Goal: Information Seeking & Learning: Find contact information

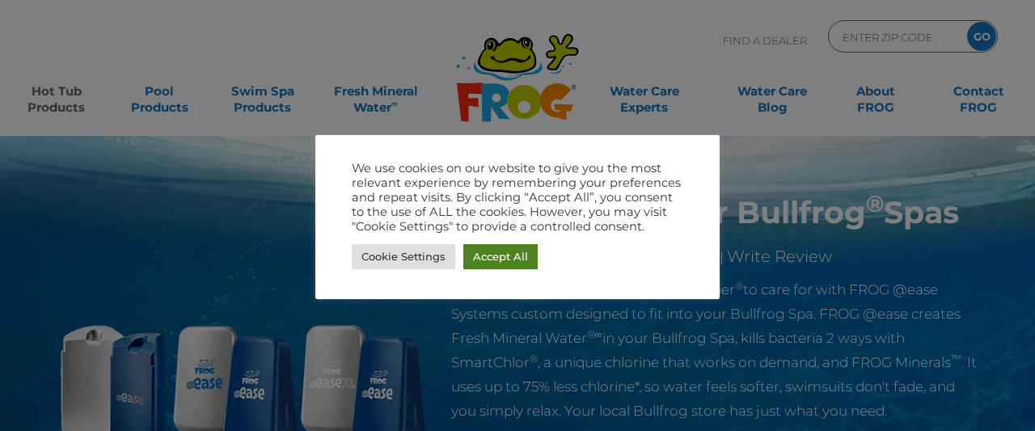
click at [495, 253] on link "Accept All" at bounding box center [500, 256] width 74 height 25
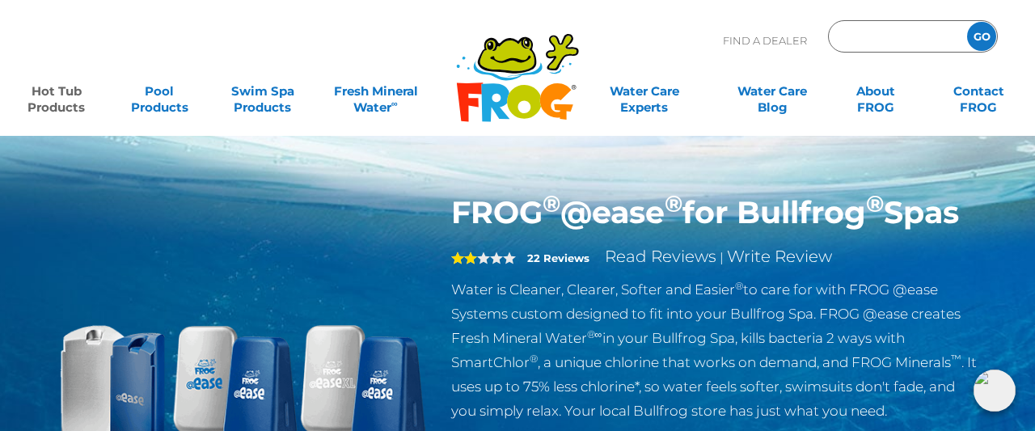
click at [885, 35] on input "Zip Code Form" at bounding box center [895, 36] width 109 height 23
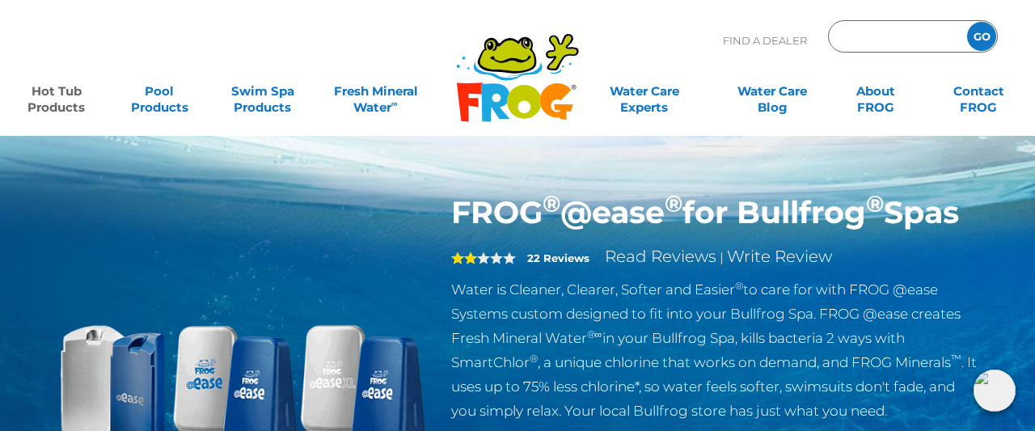
click at [885, 35] on input "Zip Code Form" at bounding box center [895, 36] width 109 height 23
type input "49460"
click at [983, 32] on input "GO" at bounding box center [981, 36] width 29 height 29
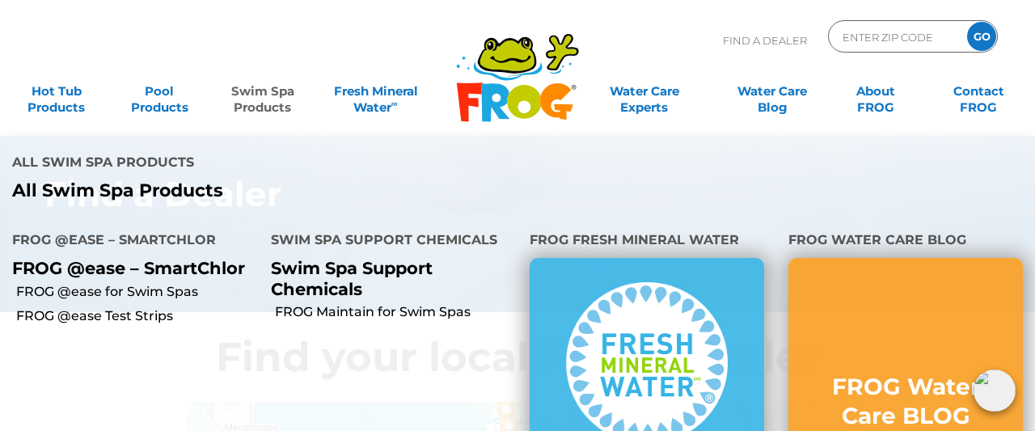
click at [259, 101] on link "Swim Spa Products" at bounding box center [262, 91] width 80 height 32
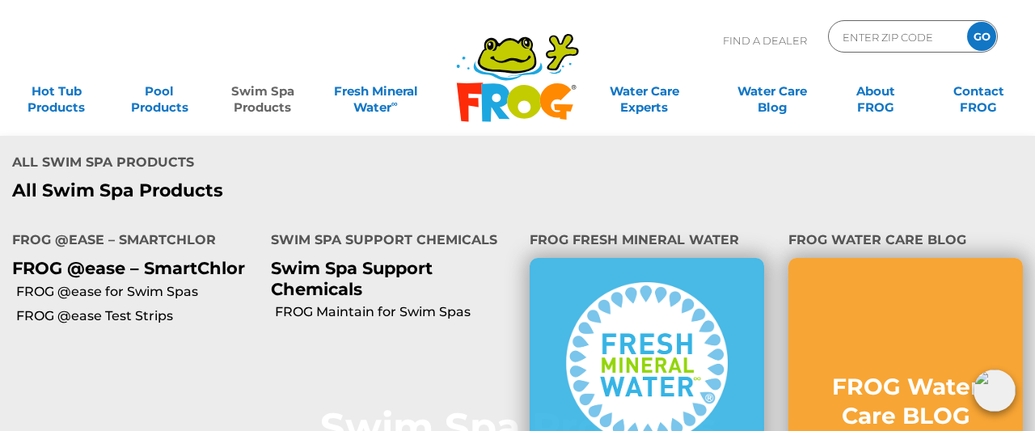
click at [254, 92] on link "Swim Spa Products" at bounding box center [262, 91] width 80 height 32
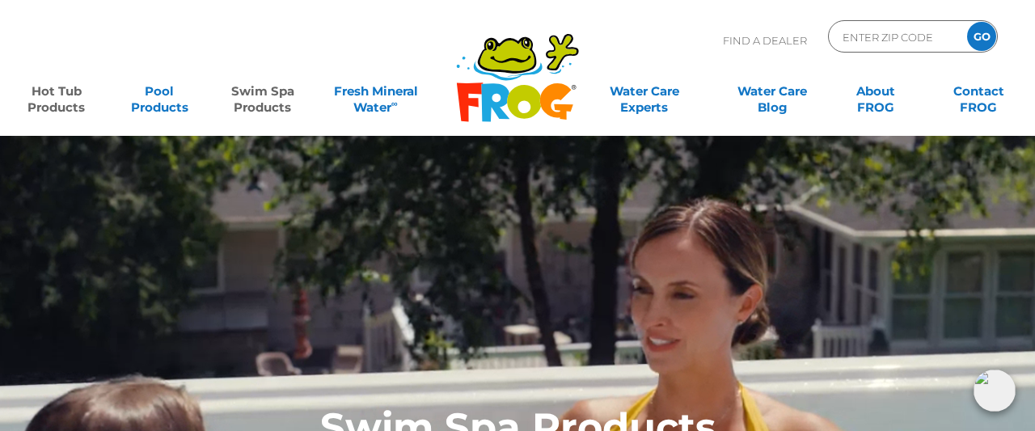
click at [57, 88] on link "Hot Tub Products" at bounding box center [56, 91] width 80 height 32
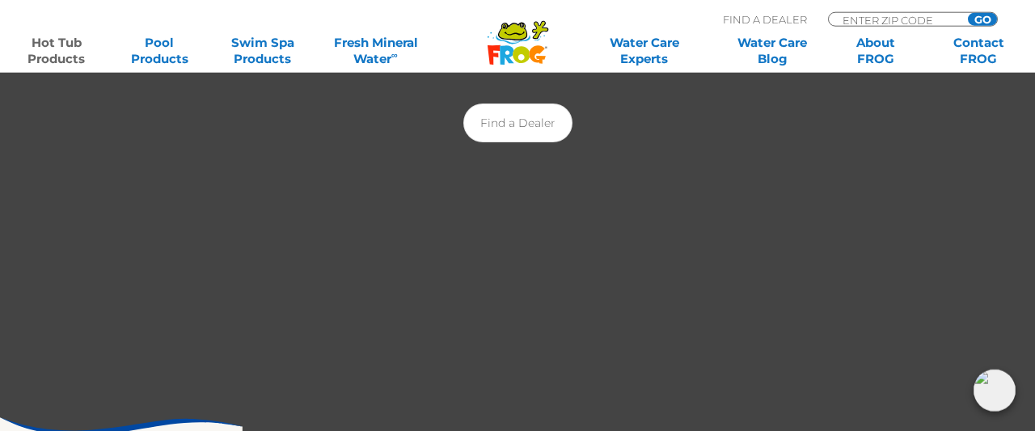
scroll to position [392, 0]
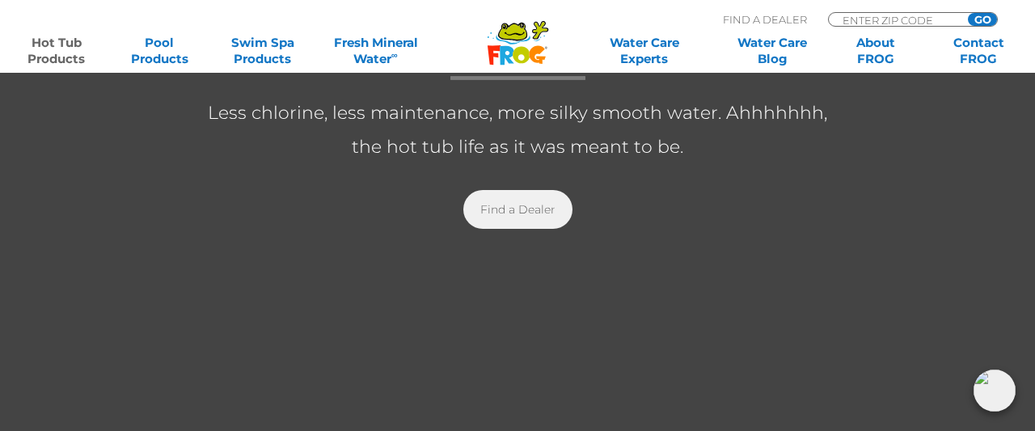
click at [531, 214] on link "Find a Dealer" at bounding box center [517, 209] width 109 height 39
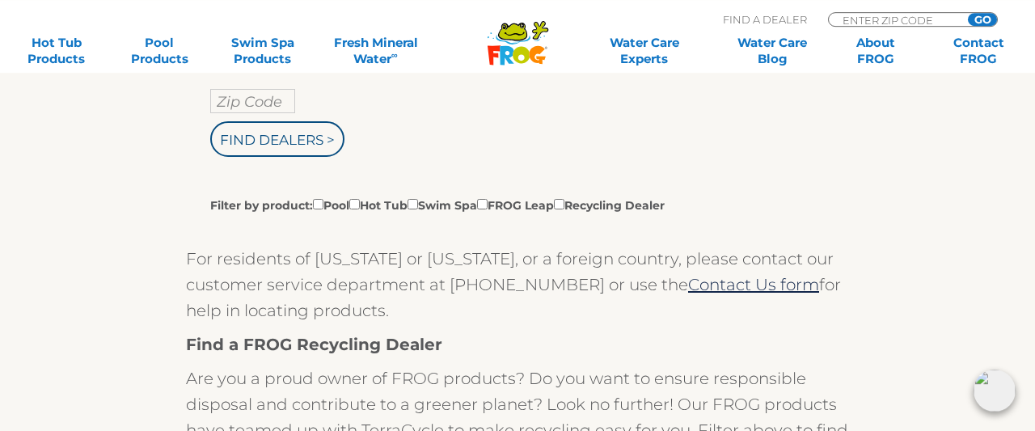
scroll to position [392, 0]
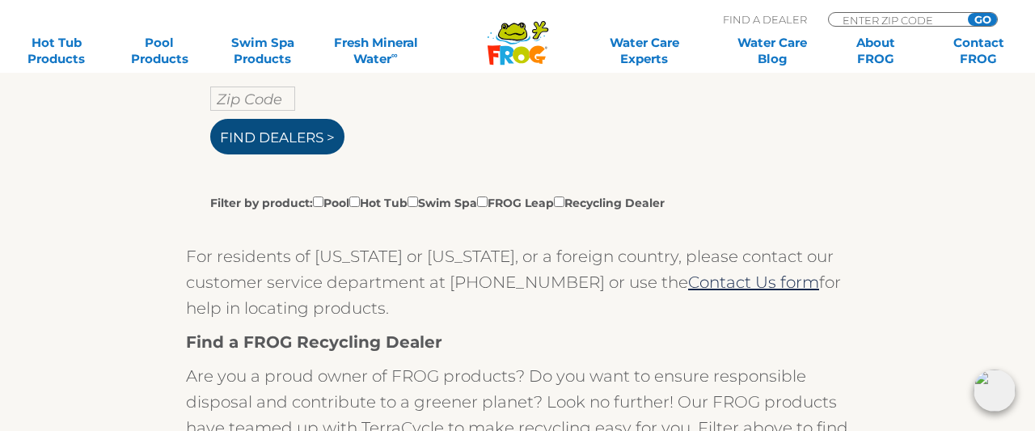
click at [268, 137] on input "Find Dealers >" at bounding box center [277, 137] width 134 height 36
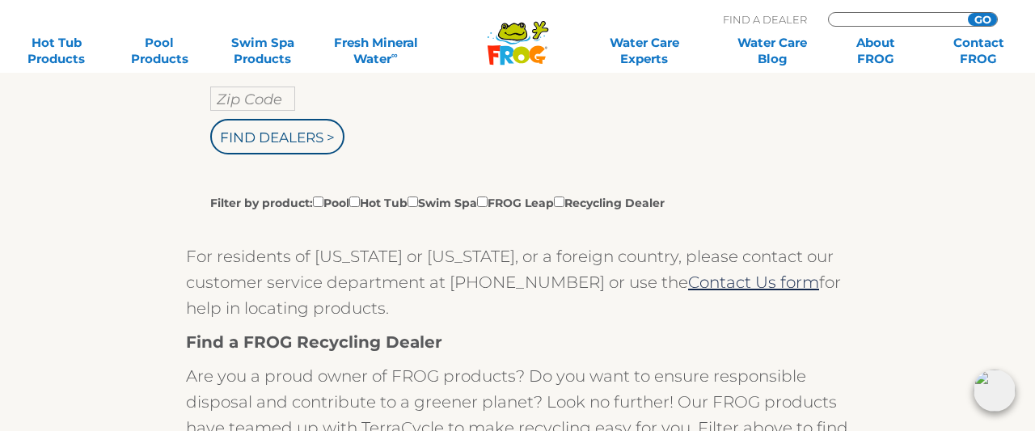
type input "ENTER ZIP CODE"
click at [241, 106] on input "text" at bounding box center [252, 99] width 85 height 24
type input "49460"
click at [210, 119] on input "Find Dealers >" at bounding box center [277, 137] width 134 height 36
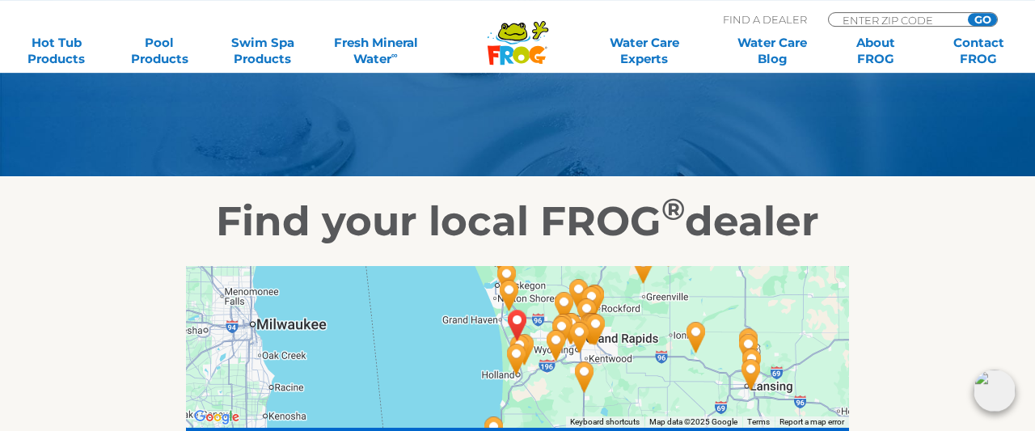
scroll to position [196, 0]
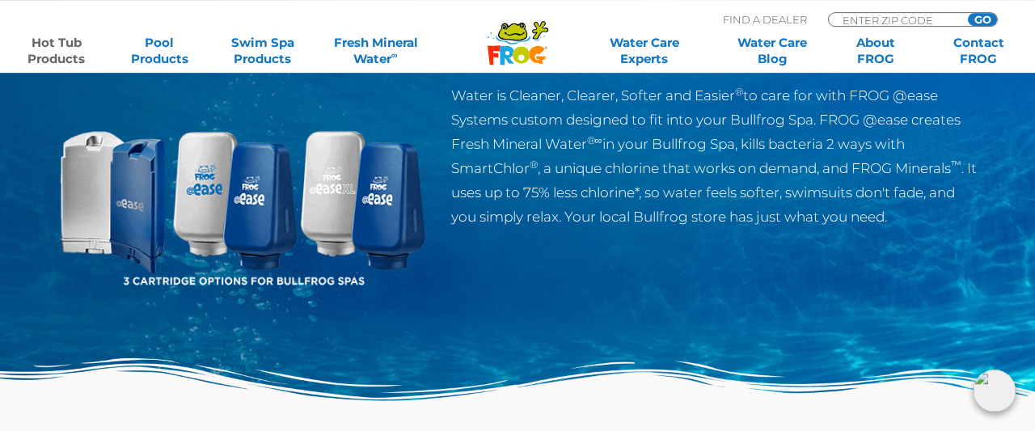
scroll to position [196, 0]
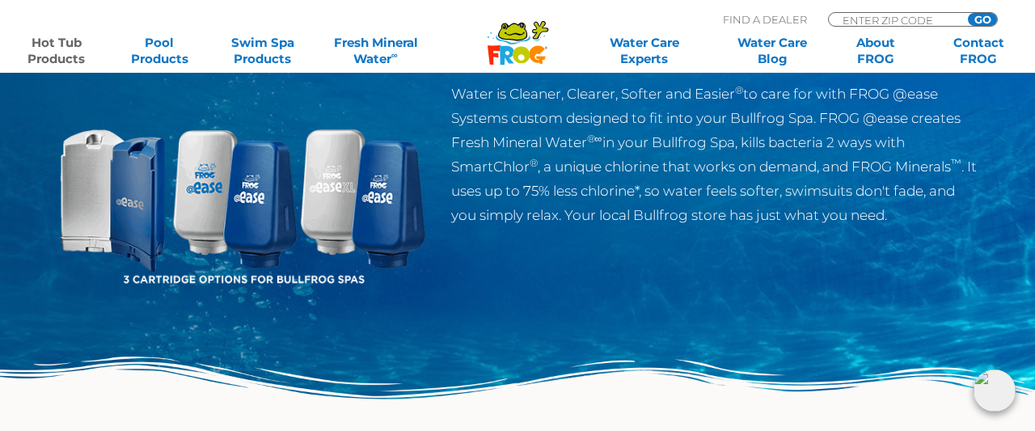
click at [493, 69] on span "2" at bounding box center [483, 62] width 65 height 13
click at [470, 69] on span "2" at bounding box center [464, 62] width 26 height 13
click at [644, 70] on link "Read Reviews" at bounding box center [661, 60] width 112 height 19
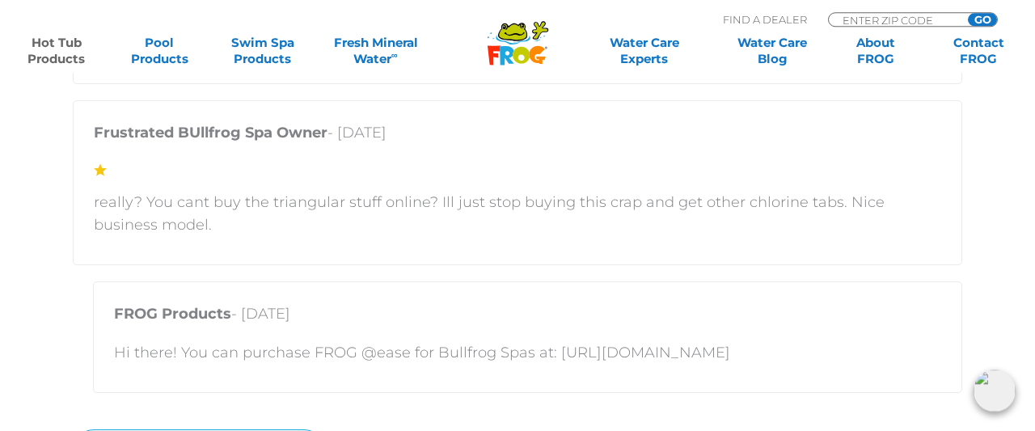
scroll to position [4118, 0]
drag, startPoint x: 552, startPoint y: 324, endPoint x: 882, endPoint y: 333, distance: 330.1
click at [882, 340] on p "Hi there! You can purchase FROG @ease for Bullfrog Spas at: https://shop.bullfr…" at bounding box center [527, 351] width 827 height 23
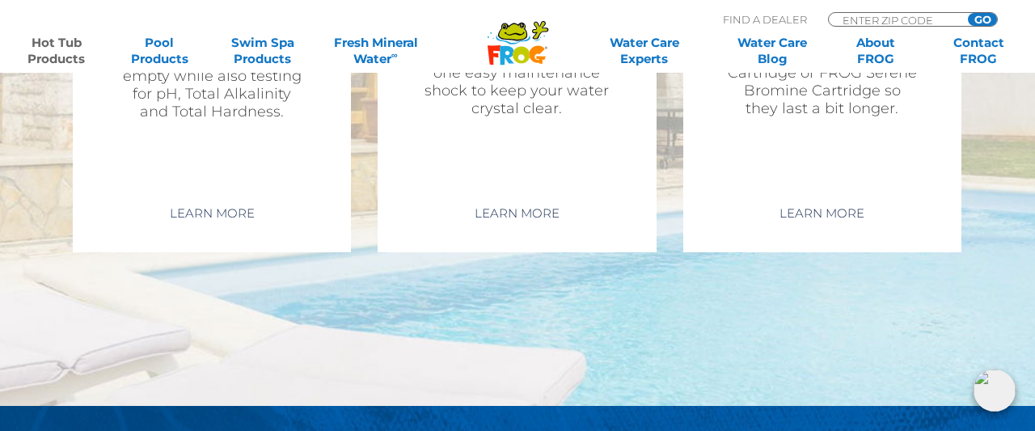
scroll to position [5492, 0]
